Goal: Task Accomplishment & Management: Complete application form

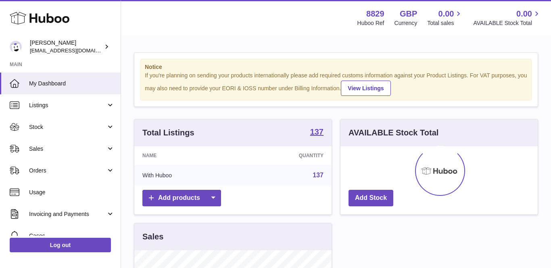
scroll to position [126, 197]
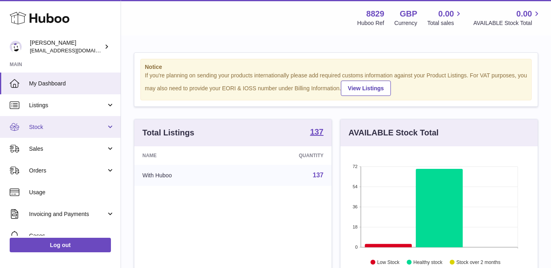
click at [41, 127] on span "Stock" at bounding box center [67, 127] width 77 height 8
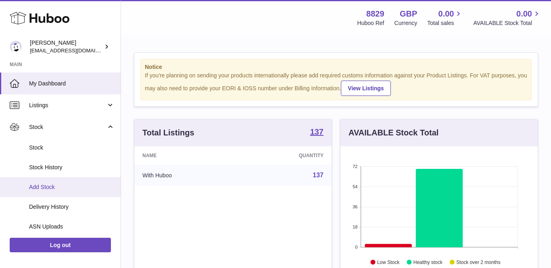
click at [51, 185] on span "Add Stock" at bounding box center [71, 187] width 85 height 8
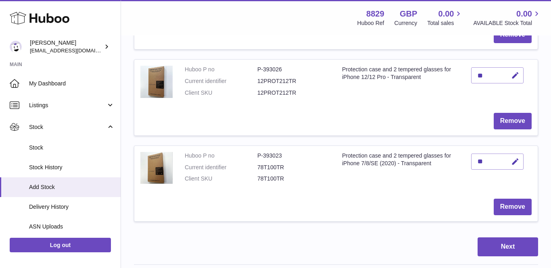
scroll to position [789, 0]
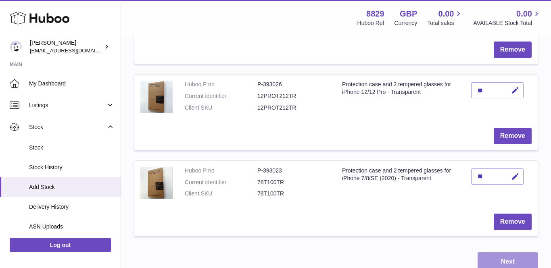
click at [498, 252] on button "Next" at bounding box center [507, 261] width 60 height 19
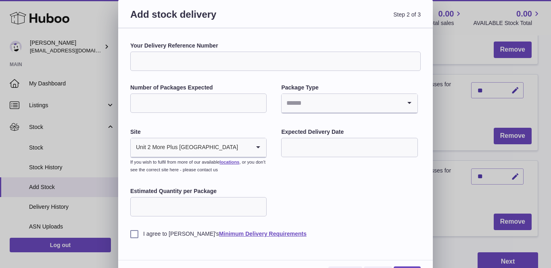
click at [202, 61] on input "Your Delivery Reference Number" at bounding box center [275, 61] width 290 height 19
paste input "**********"
type input "**********"
click at [248, 104] on input "Number of Packages Expected" at bounding box center [198, 103] width 136 height 19
click at [260, 104] on input "**" at bounding box center [198, 103] width 136 height 19
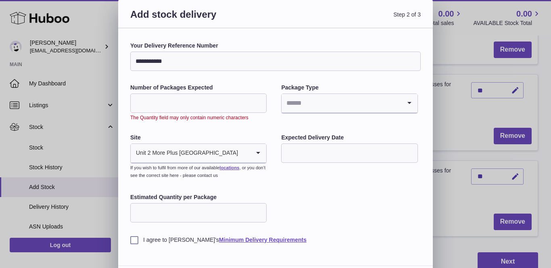
type input "*"
click at [258, 102] on input "*" at bounding box center [198, 103] width 136 height 19
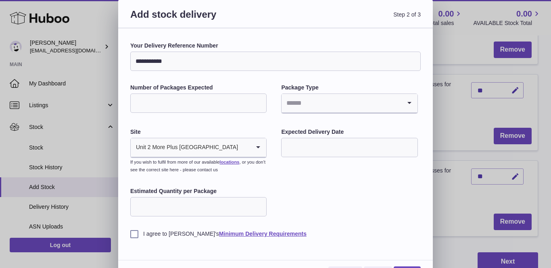
type input "*"
click at [333, 101] on input "Search for option" at bounding box center [340, 103] width 119 height 19
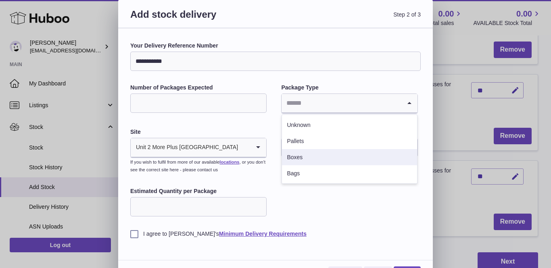
click at [327, 155] on li "Boxes" at bounding box center [349, 157] width 135 height 16
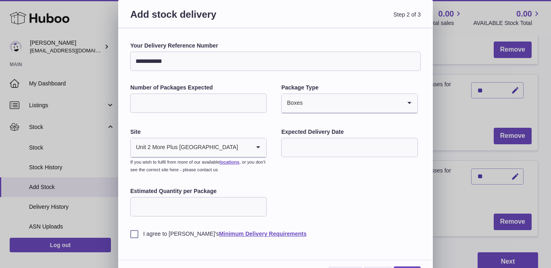
click at [337, 153] on input "text" at bounding box center [349, 147] width 136 height 19
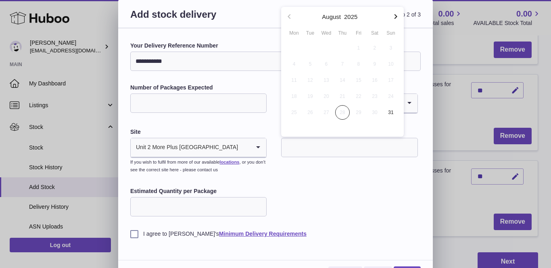
click at [396, 16] on icon "button" at bounding box center [395, 16] width 3 height 5
click at [358, 98] on span "26" at bounding box center [358, 96] width 15 height 15
type input "**********"
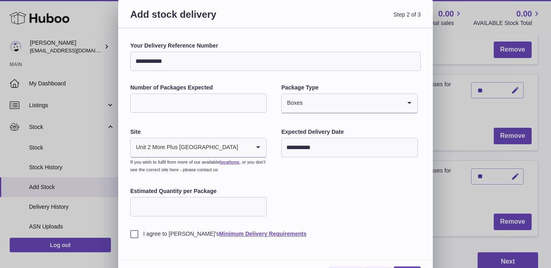
click at [337, 147] on input "**********" at bounding box center [349, 147] width 136 height 19
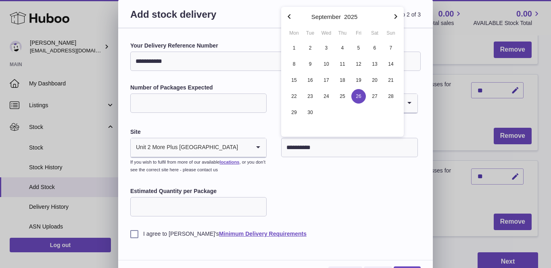
click at [217, 210] on input "Estimated Quantity per Package" at bounding box center [198, 206] width 136 height 19
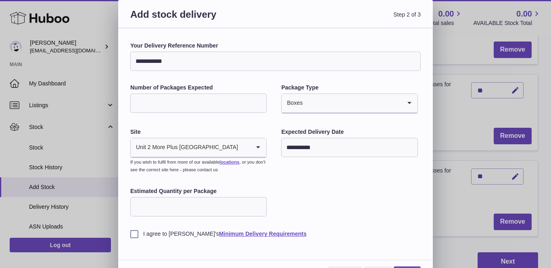
type input "***"
click at [135, 231] on label "I agree to Huboo's Minimum Delivery Requirements" at bounding box center [275, 234] width 290 height 8
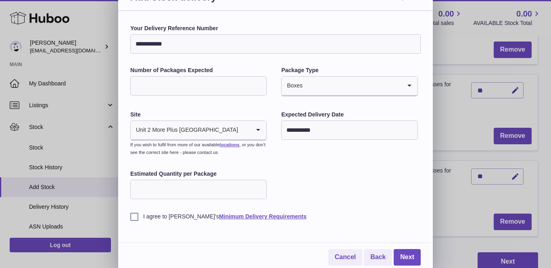
scroll to position [17, 0]
click at [405, 254] on link "Next" at bounding box center [407, 258] width 27 height 17
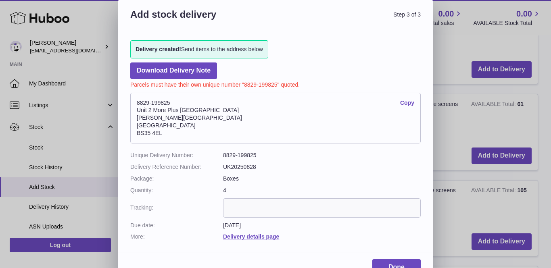
scroll to position [0, 0]
drag, startPoint x: 169, startPoint y: 132, endPoint x: 135, endPoint y: 98, distance: 48.5
click at [135, 98] on address "8829-199825 Copy Unit 2 More Plus Central Park Hudson Ave Severn Beach BS35 4EL" at bounding box center [275, 118] width 290 height 51
copy address "8829-199825 Copy Unit 2 More Plus Central Park Hudson Ave Severn Beach BS35 4EL"
click at [368, 164] on dd "UK20250828" at bounding box center [322, 167] width 198 height 8
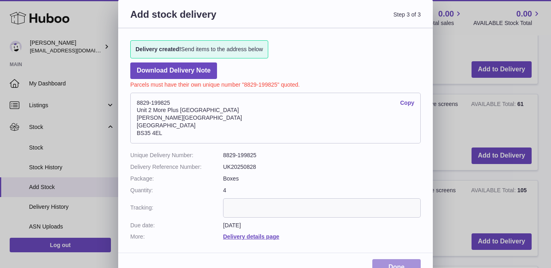
click at [405, 259] on link "Done" at bounding box center [396, 267] width 48 height 17
